Goal: Task Accomplishment & Management: Manage account settings

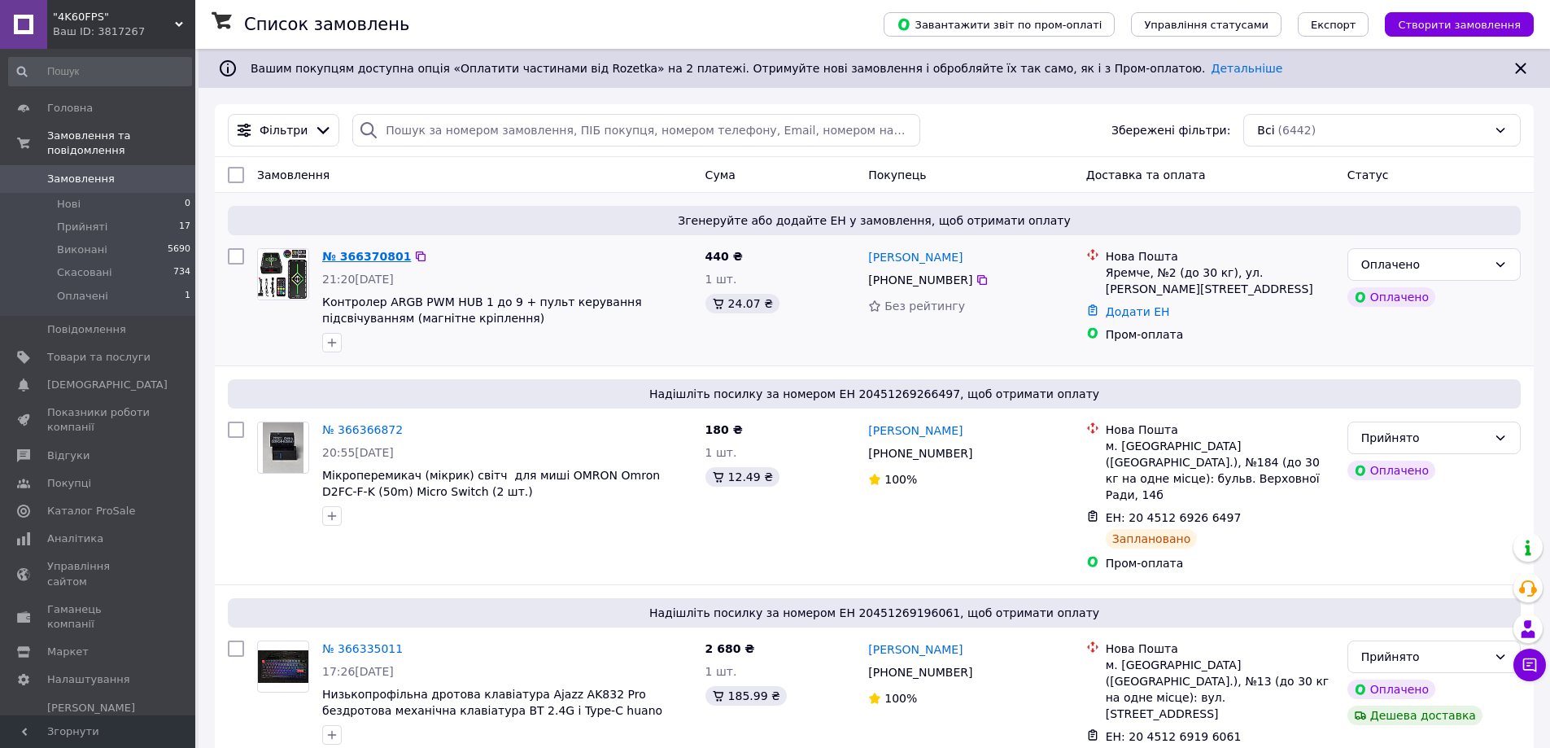
click at [352, 261] on link "№ 366370801" at bounding box center [366, 256] width 89 height 13
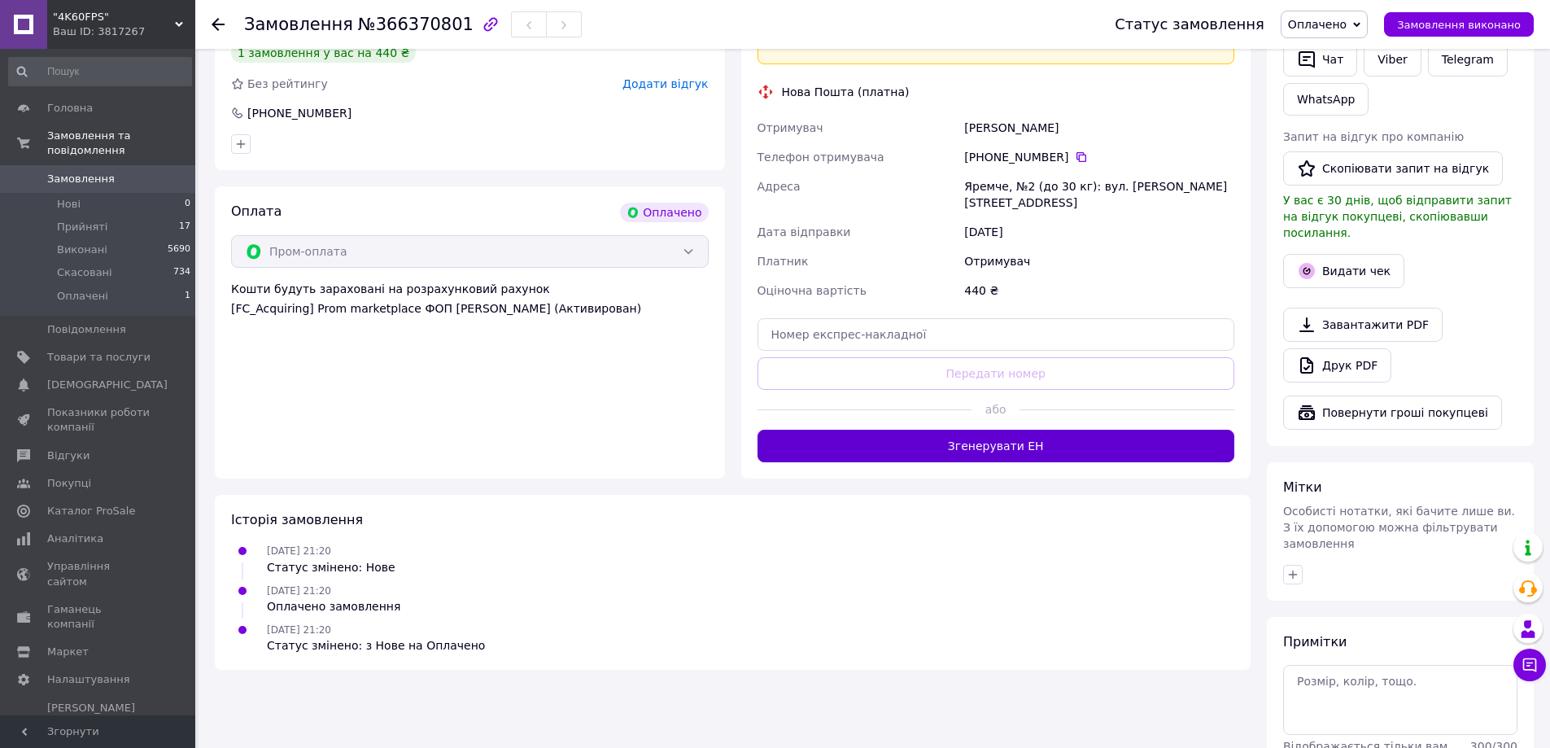
click at [972, 432] on button "Згенерувати ЕН" at bounding box center [996, 446] width 478 height 33
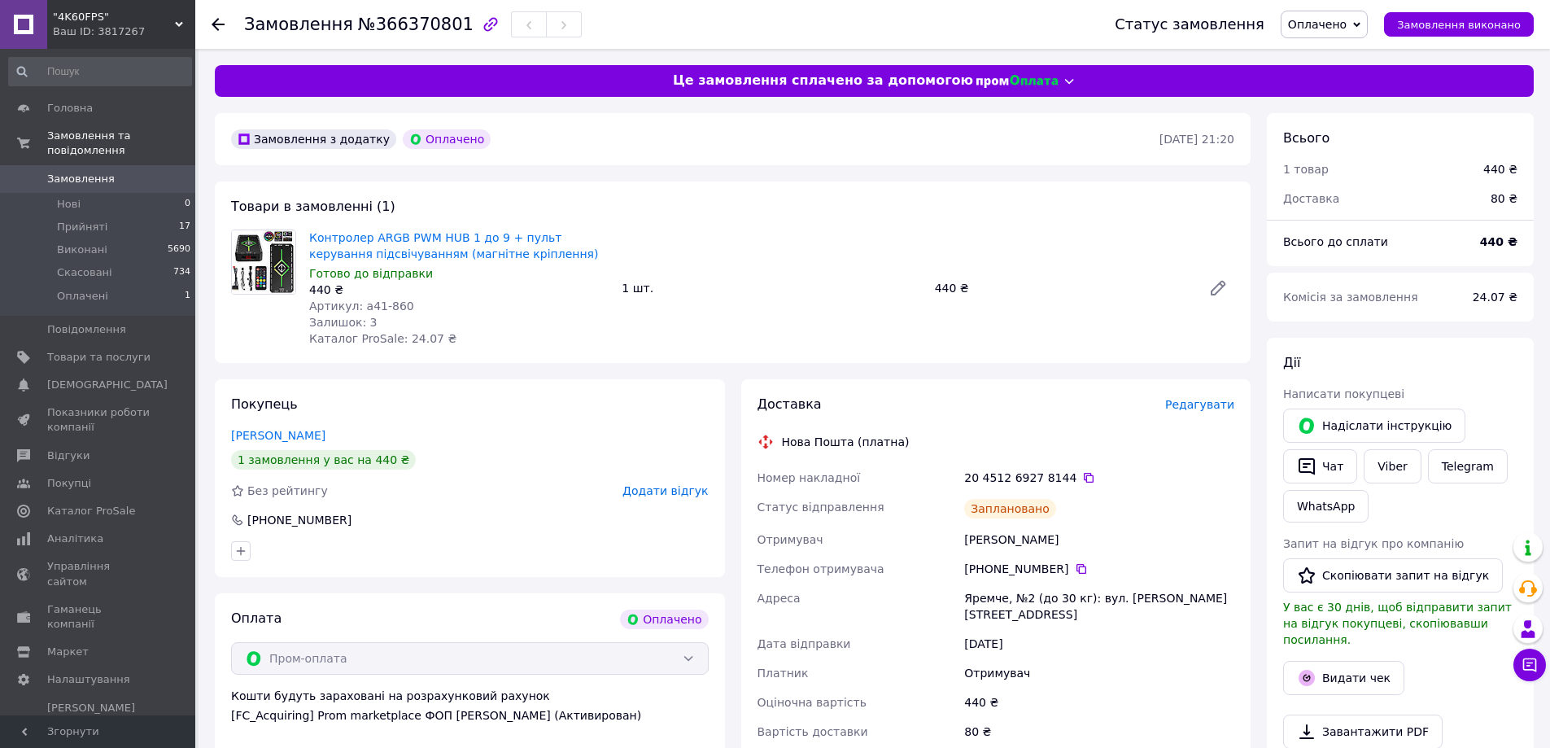
click at [414, 28] on span "№366370801" at bounding box center [416, 25] width 116 height 20
copy span "366370801"
click at [260, 326] on div at bounding box center [264, 287] width 78 height 117
drag, startPoint x: 526, startPoint y: 253, endPoint x: 311, endPoint y: 236, distance: 216.3
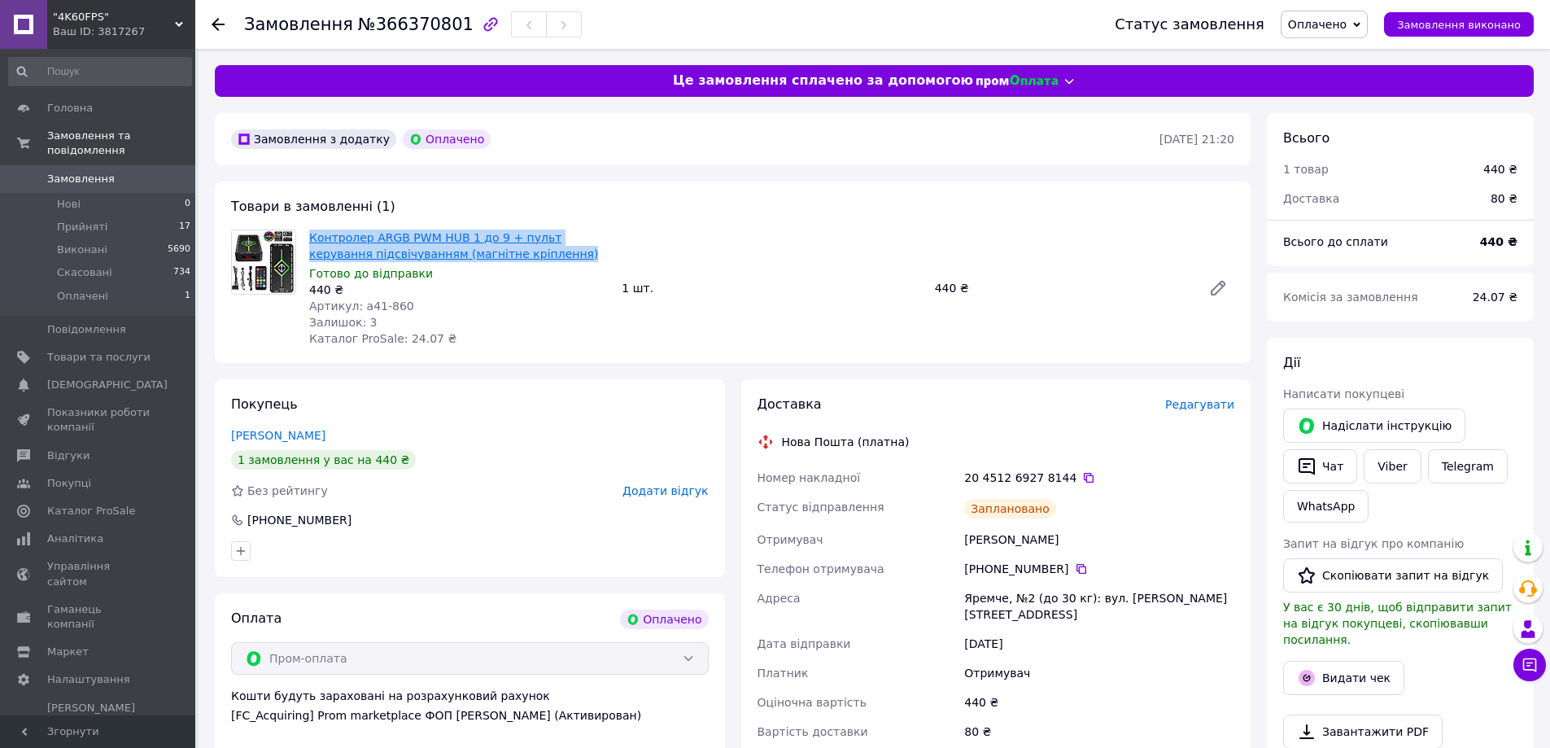
click at [311, 236] on span "Контролер ARGB PWM HUB 1 до 9 + пульт керування підсвічуванням (магнітне кріпле…" at bounding box center [458, 245] width 299 height 33
copy link "Контролер ARGB PWM HUB 1 до 9 + пульт керування підсвічуванням (магнітне кріпле…"
click at [1499, 248] on b "440 ₴" at bounding box center [1498, 241] width 37 height 13
copy b "440"
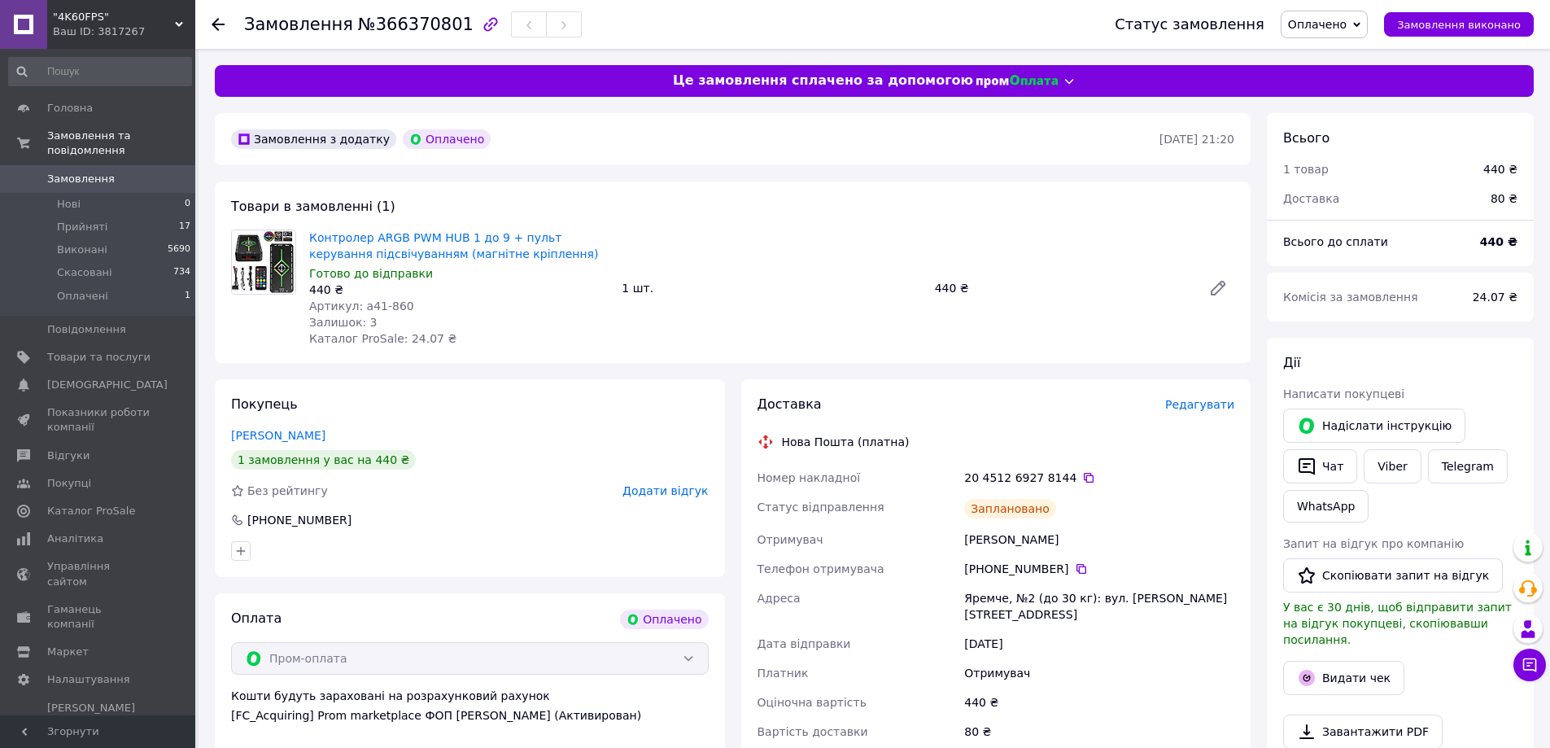
drag, startPoint x: 960, startPoint y: 737, endPoint x: 971, endPoint y: 728, distance: 14.5
click at [960, 735] on div "Доставка Редагувати Нова Пошта (платна) Номер накладної 20 4512 6927 8144   Ста…" at bounding box center [996, 593] width 478 height 396
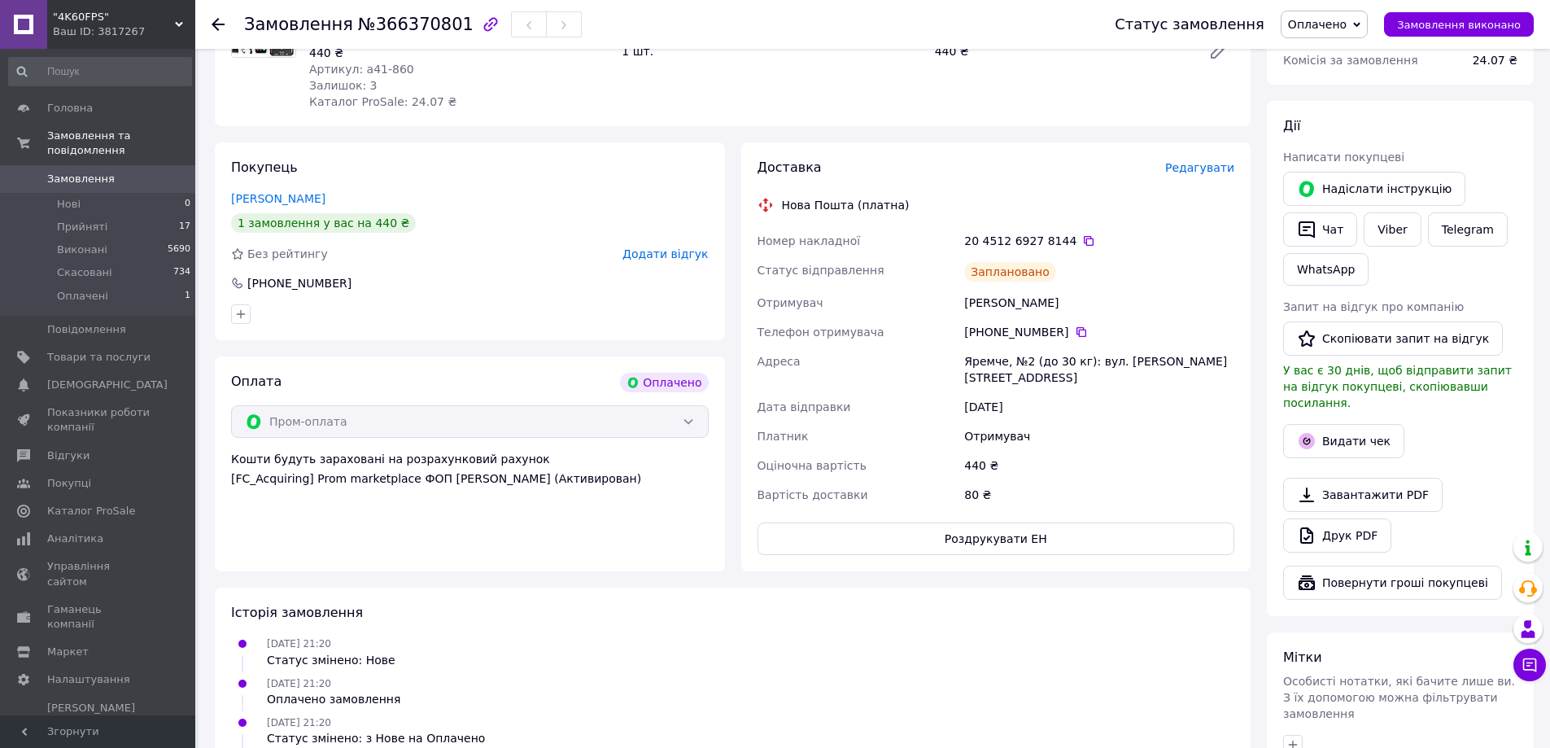
scroll to position [244, 0]
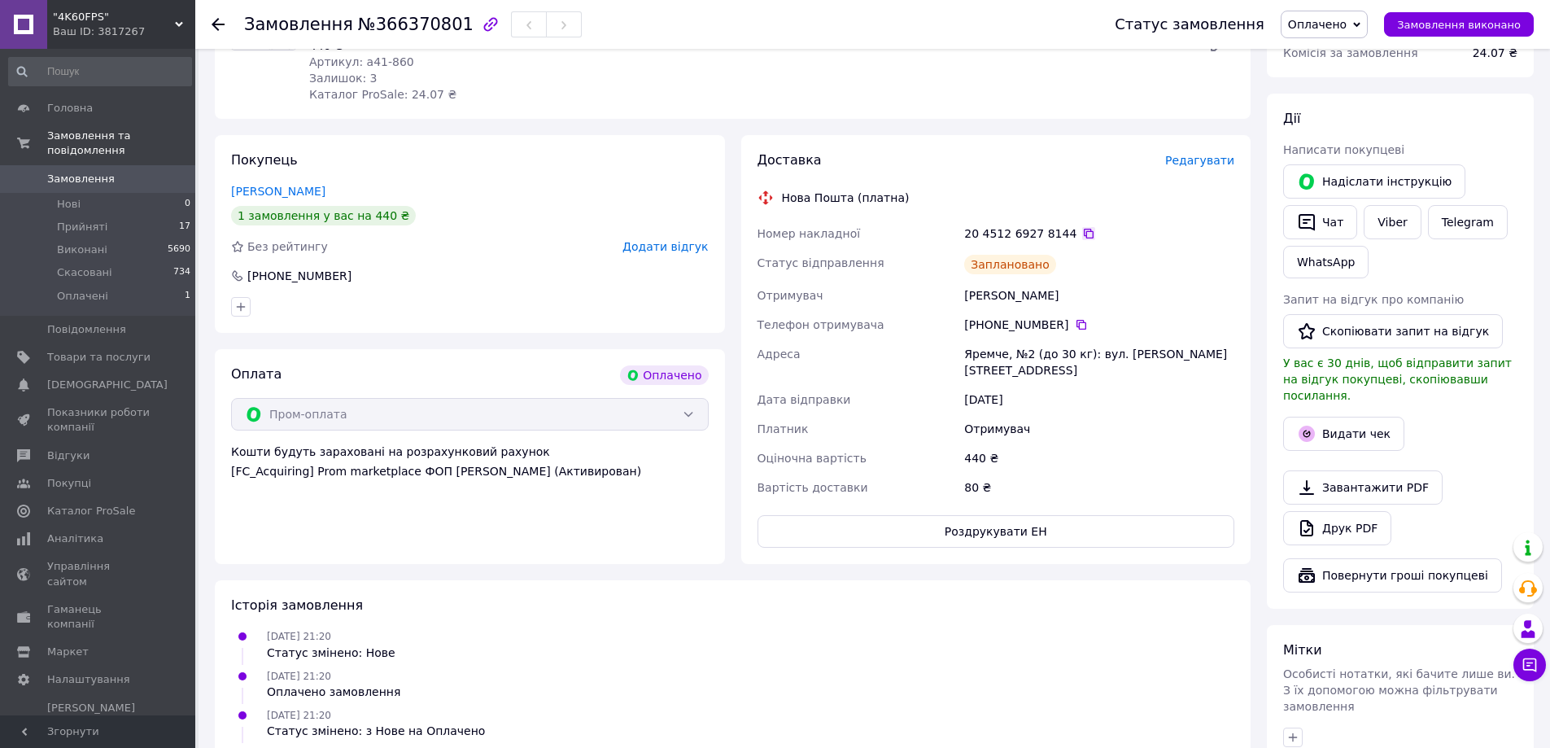
click at [1082, 228] on icon at bounding box center [1088, 233] width 13 height 13
drag, startPoint x: 1399, startPoint y: 228, endPoint x: 1391, endPoint y: 229, distance: 8.2
click at [1399, 228] on link "Viber" at bounding box center [1392, 222] width 57 height 34
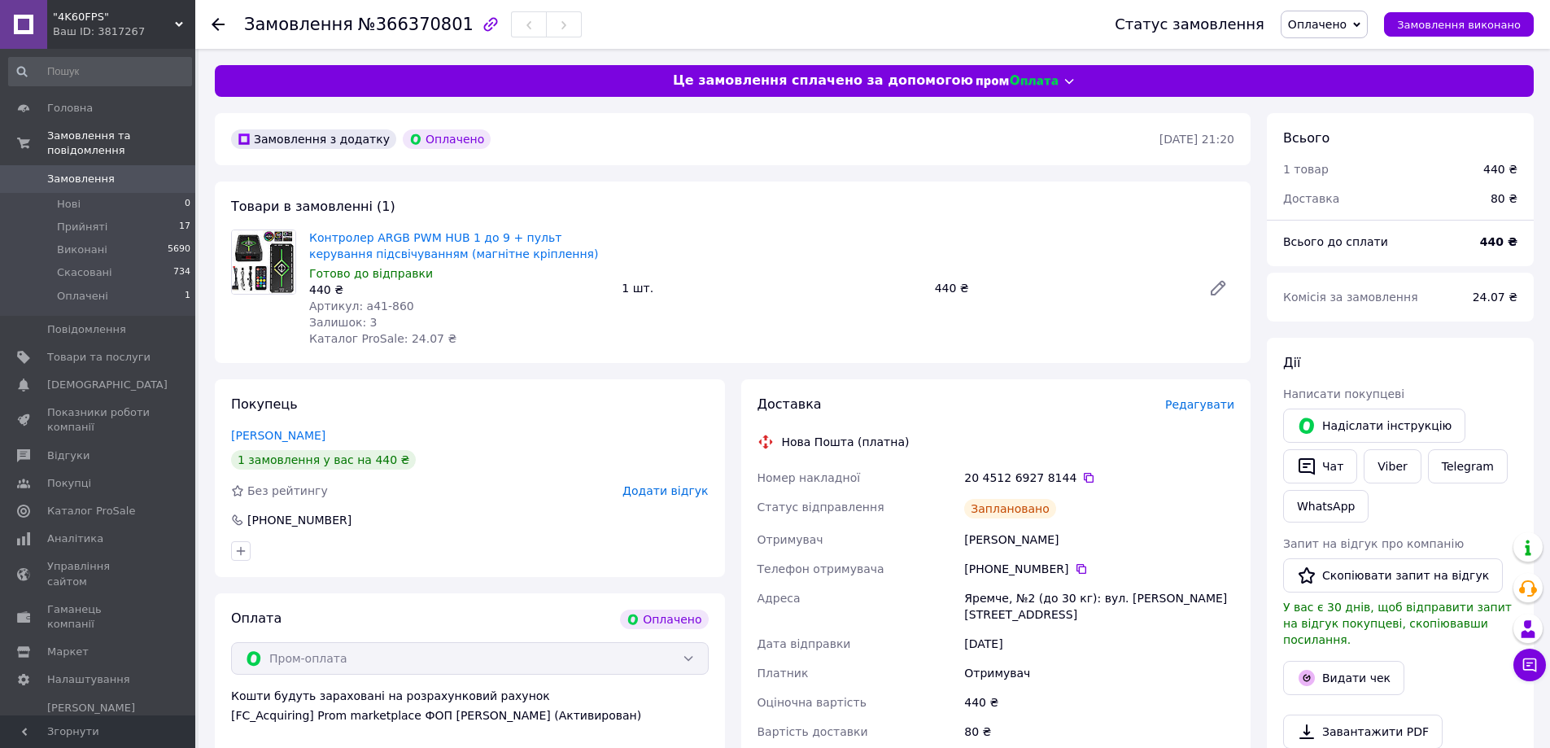
click at [374, 24] on span "№366370801" at bounding box center [416, 25] width 116 height 20
click at [375, 24] on span "№366370801" at bounding box center [416, 25] width 116 height 20
click at [396, 20] on span "№366370801" at bounding box center [416, 25] width 116 height 20
click at [398, 23] on span "№366370801" at bounding box center [416, 25] width 116 height 20
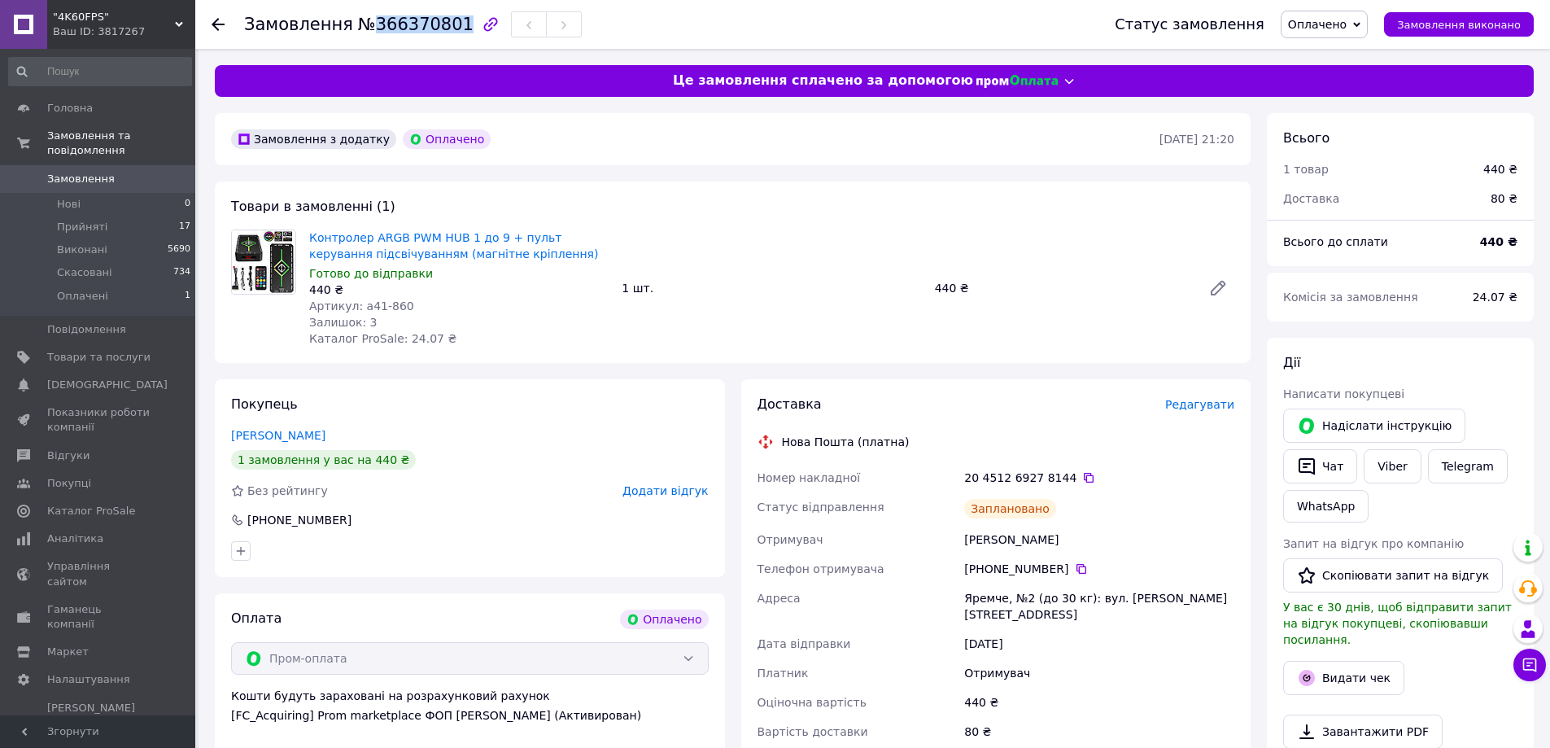
click at [398, 22] on span "№366370801" at bounding box center [416, 25] width 116 height 20
click at [422, 27] on span "№366370801" at bounding box center [416, 25] width 116 height 20
click at [883, 717] on div "Вартість доставки" at bounding box center [857, 731] width 207 height 29
click at [1070, 465] on div "20 4512 6927 8144" at bounding box center [1099, 477] width 277 height 29
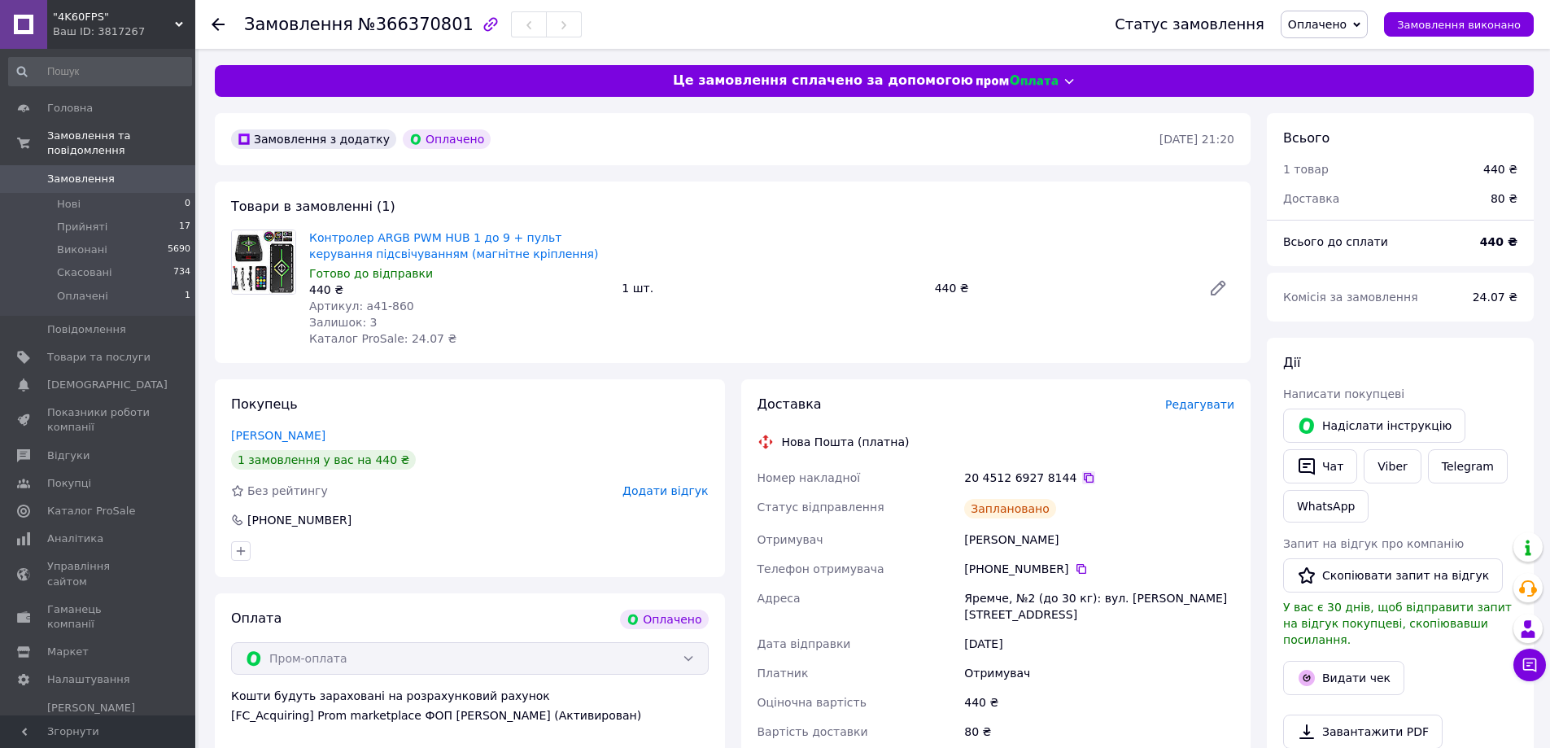
click at [1082, 474] on icon at bounding box center [1088, 477] width 13 height 13
click at [906, 717] on div "Вартість доставки" at bounding box center [857, 731] width 207 height 29
click at [1076, 565] on icon at bounding box center [1081, 569] width 10 height 10
click at [1324, 25] on span "Оплачено" at bounding box center [1317, 24] width 59 height 13
click at [1322, 48] on li "Прийнято" at bounding box center [1323, 57] width 85 height 24
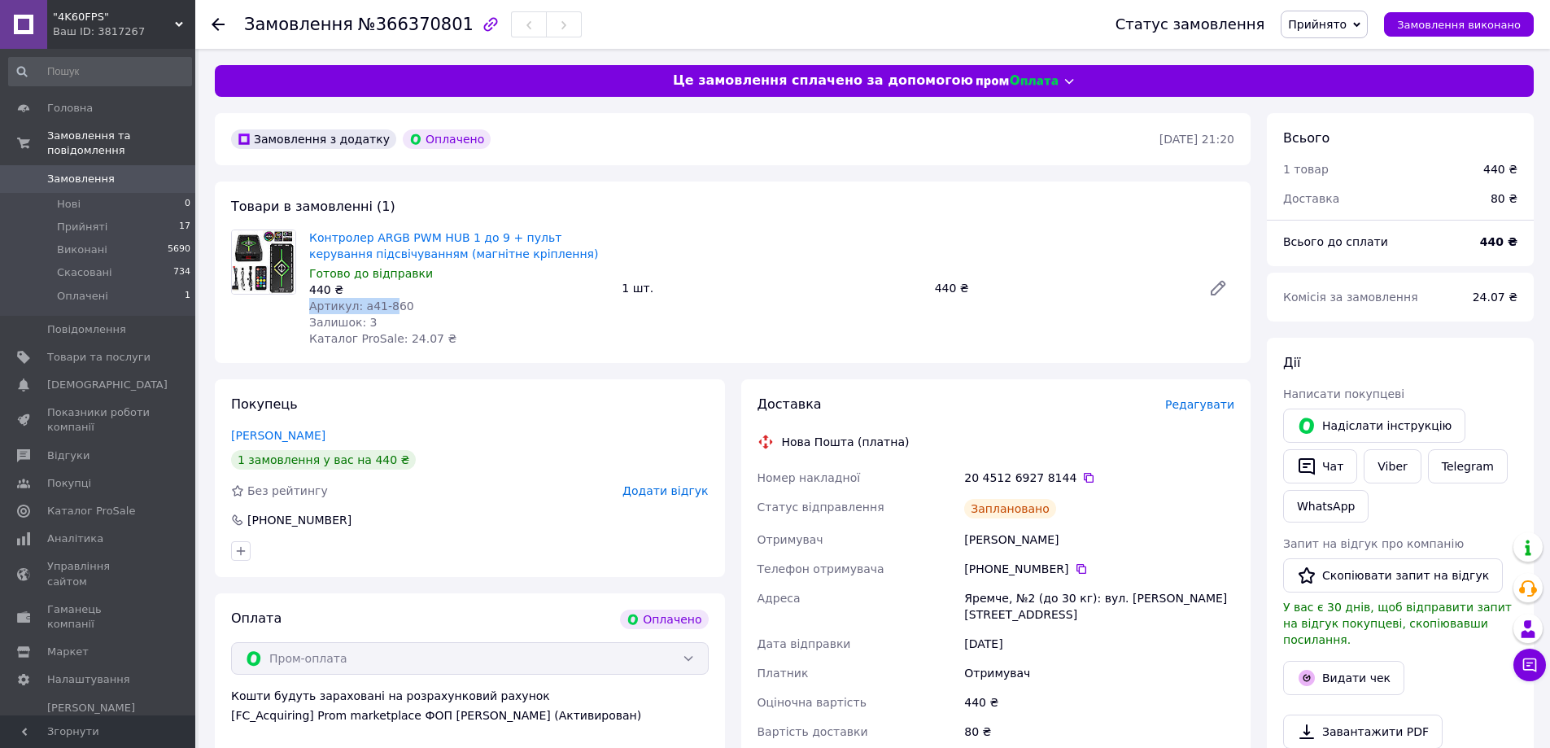
drag, startPoint x: 433, startPoint y: 294, endPoint x: 388, endPoint y: 301, distance: 45.3
click at [388, 301] on div "Контролер ARGB PWM HUB 1 до 9 + пульт керування підсвічуванням (магнітне кріпле…" at bounding box center [459, 288] width 312 height 124
click at [366, 303] on span "Артикул: a41-860" at bounding box center [361, 305] width 105 height 13
drag, startPoint x: 419, startPoint y: 307, endPoint x: 360, endPoint y: 309, distance: 59.4
click at [360, 309] on div "Артикул: a41-860" at bounding box center [458, 306] width 299 height 16
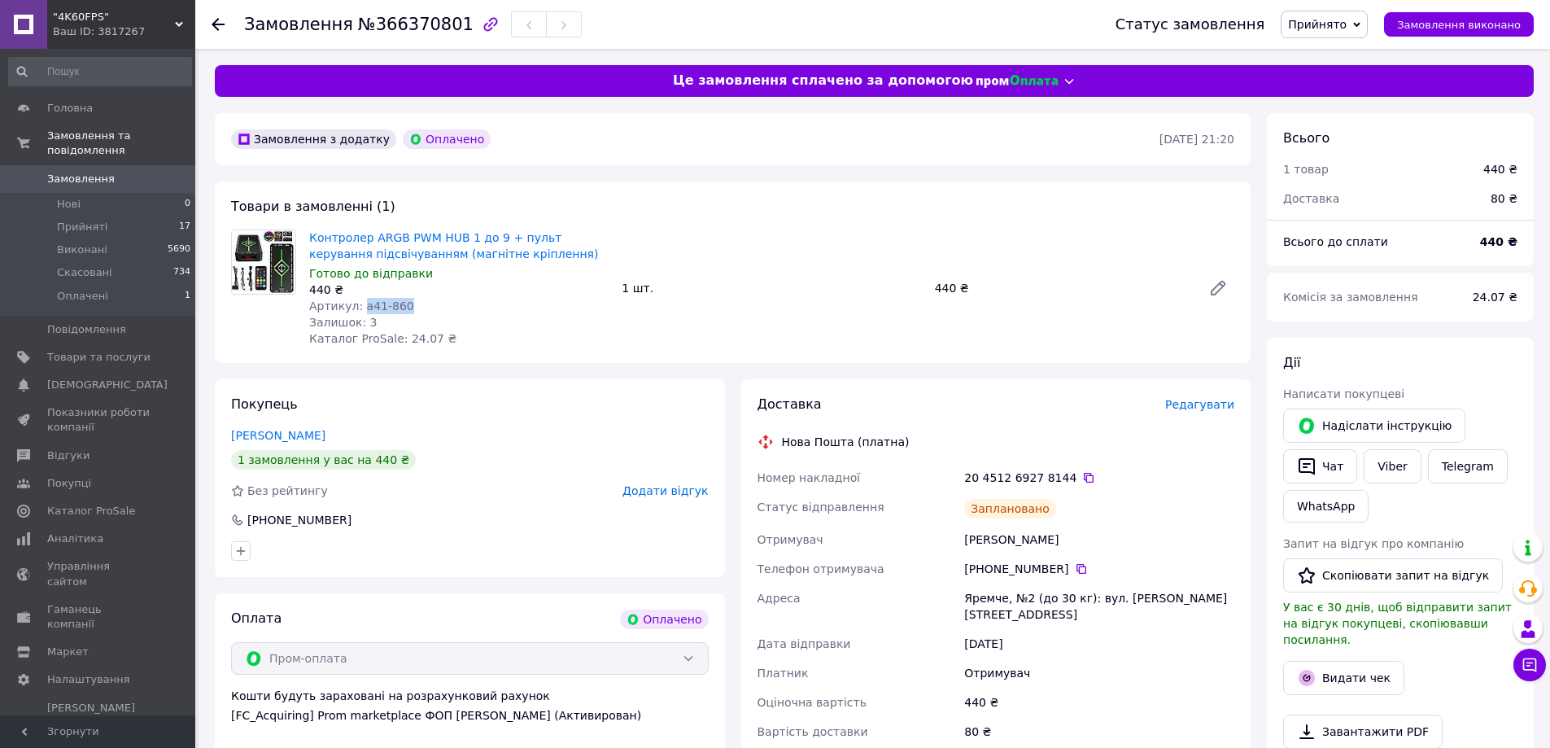
copy span "a41-860"
click at [1082, 477] on icon at bounding box center [1088, 477] width 13 height 13
click at [1076, 573] on icon at bounding box center [1081, 569] width 10 height 10
click at [984, 539] on div "[PERSON_NAME]" at bounding box center [1099, 539] width 277 height 29
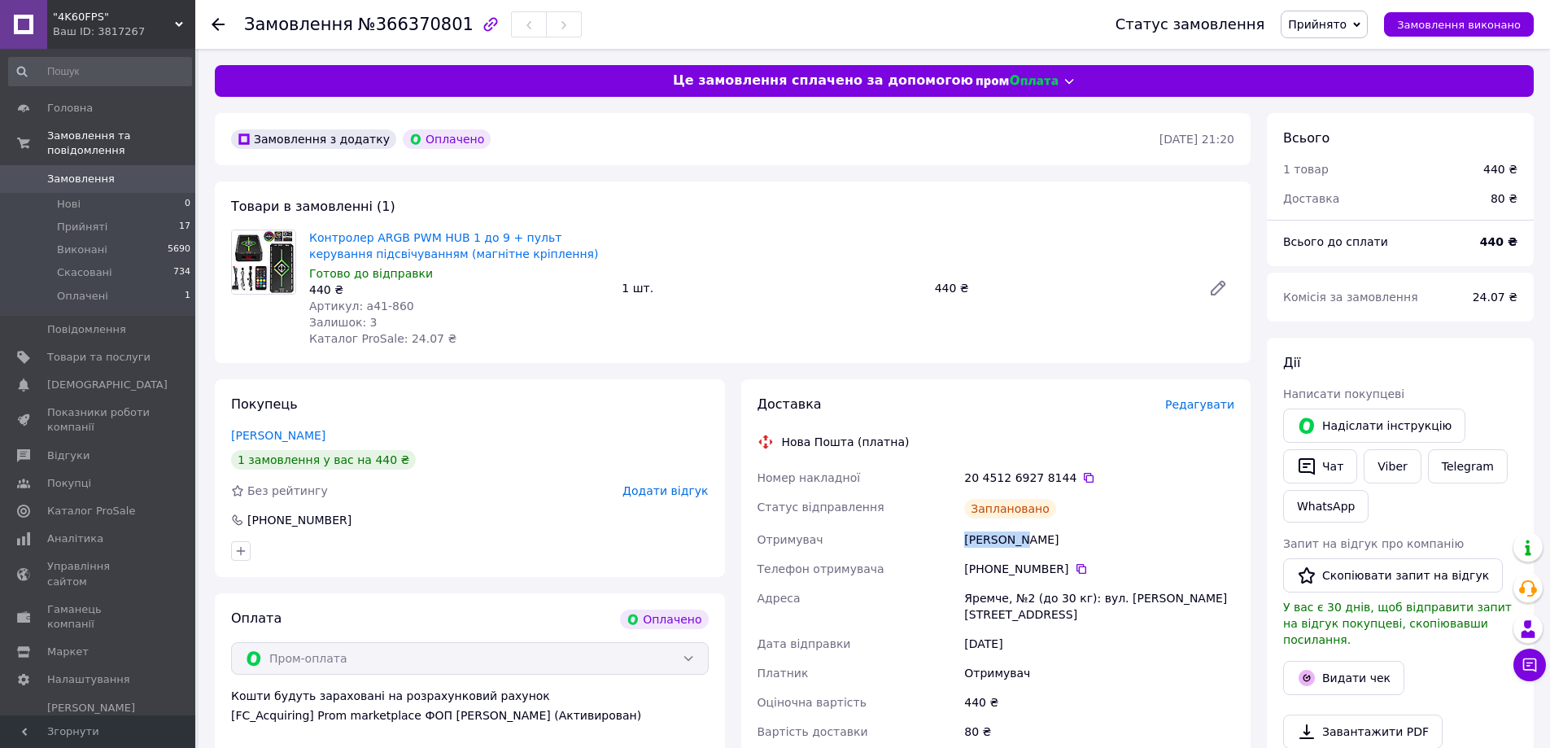
copy div "[PERSON_NAME]"
click at [1035, 558] on div "[PHONE_NUMBER]" at bounding box center [1099, 568] width 277 height 29
click at [1035, 544] on div "[PERSON_NAME]" at bounding box center [1099, 539] width 277 height 29
copy div "Мария"
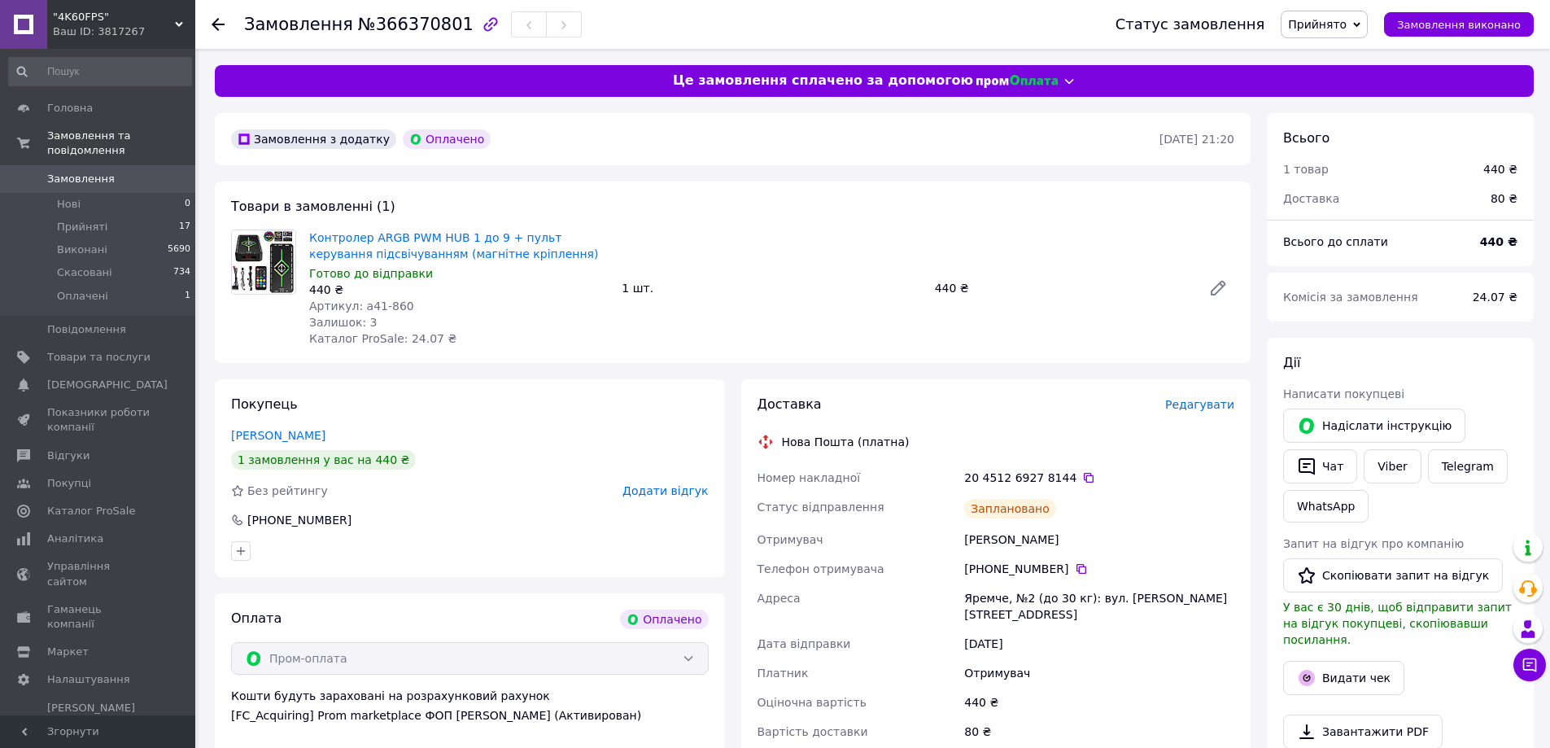
click at [987, 597] on div "Яремче, №2 (до 30 кг): вул. [PERSON_NAME][STREET_ADDRESS]" at bounding box center [1099, 606] width 277 height 46
copy div "Яремче"
copy div "2 (до 30 кг): вул. [PERSON_NAME][STREET_ADDRESS]"
drag, startPoint x: 1214, startPoint y: 599, endPoint x: 1021, endPoint y: 609, distance: 193.1
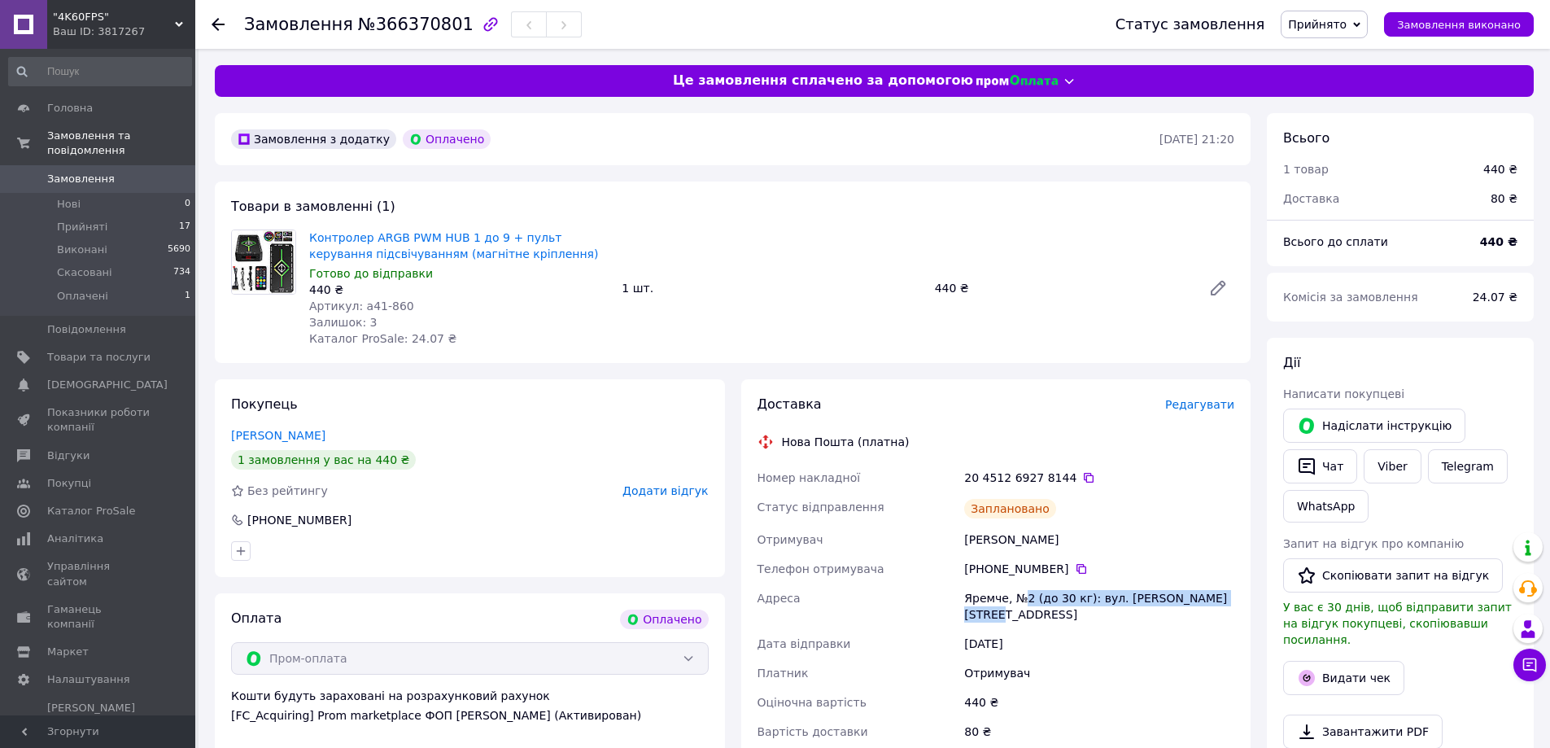
click at [1021, 609] on div "Яремче, №2 (до 30 кг): вул. [PERSON_NAME][STREET_ADDRESS]" at bounding box center [1099, 606] width 277 height 46
